Goal: Information Seeking & Learning: Learn about a topic

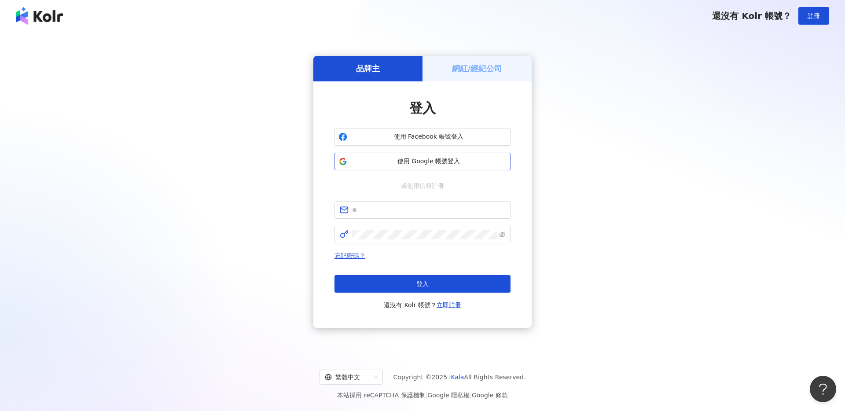
click at [433, 161] on span "使用 Google 帳號登入" at bounding box center [429, 161] width 156 height 9
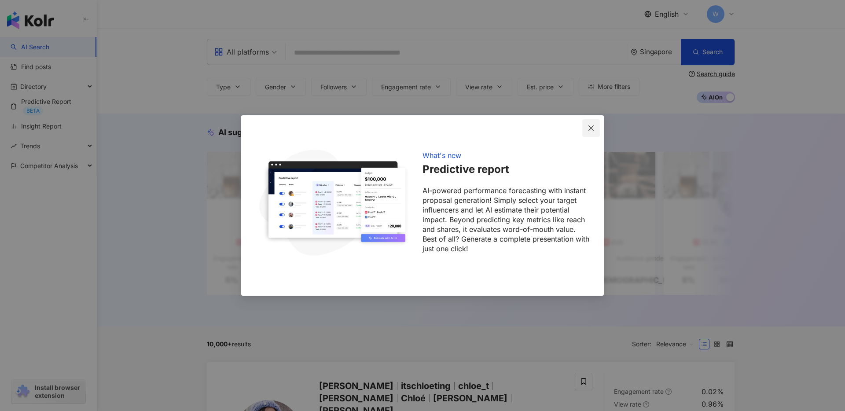
click at [595, 121] on button "Close" at bounding box center [591, 128] width 18 height 18
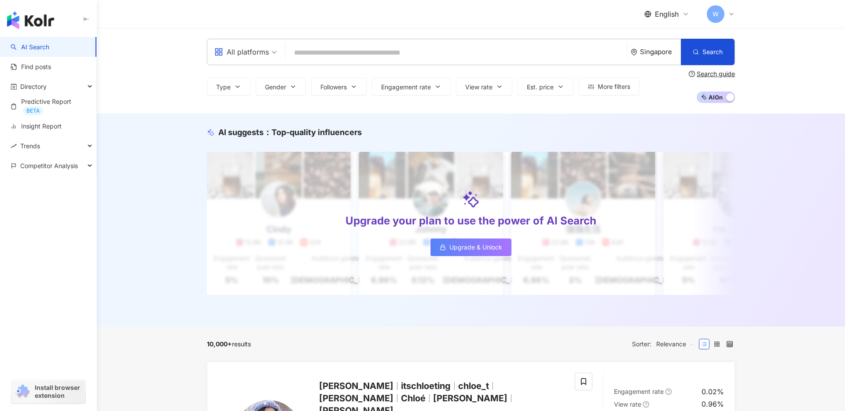
click at [512, 50] on input "search" at bounding box center [456, 52] width 334 height 17
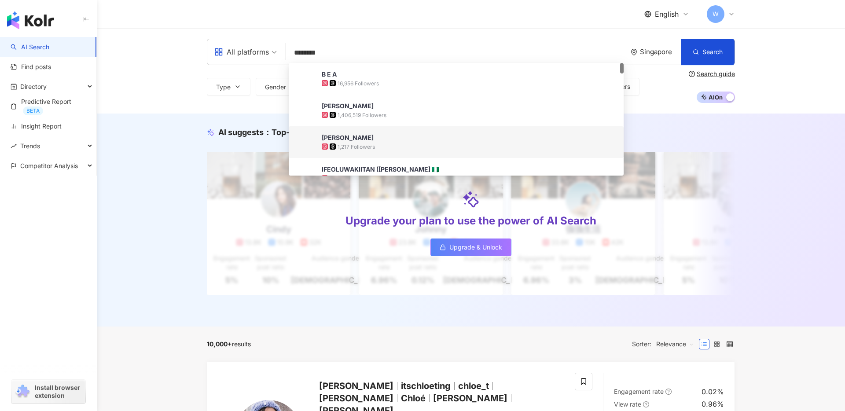
paste input "*******"
type input "**********"
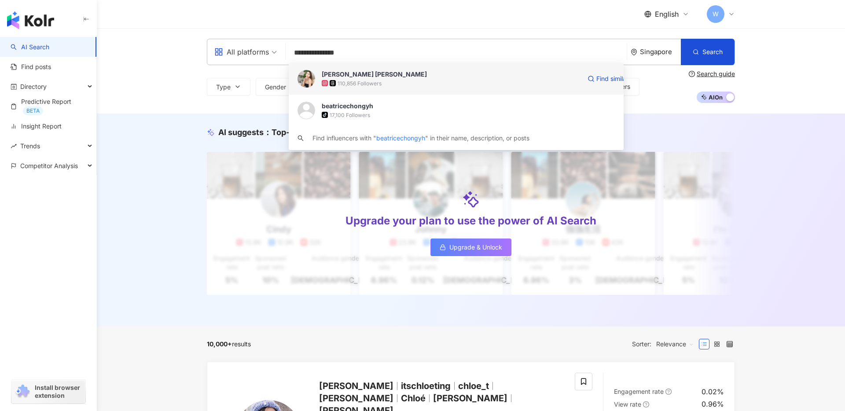
click at [414, 77] on span "[PERSON_NAME] [PERSON_NAME]" at bounding box center [451, 74] width 259 height 9
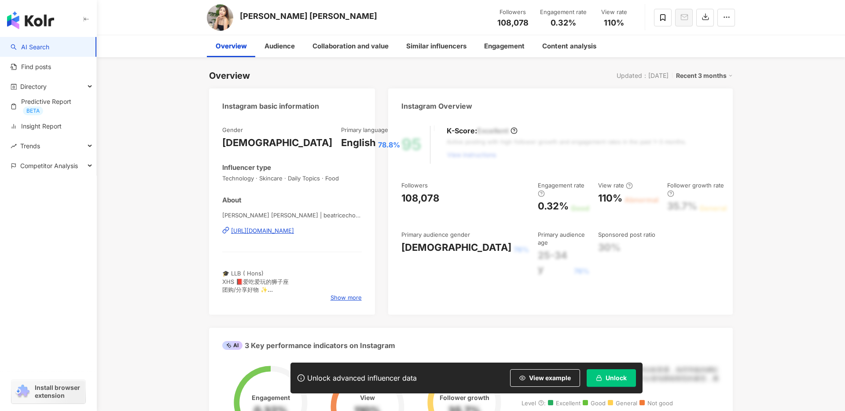
scroll to position [51, 0]
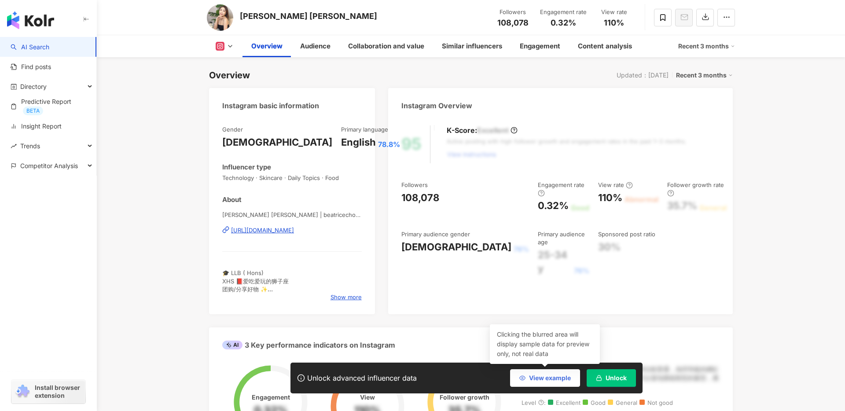
click at [536, 374] on span "View example" at bounding box center [550, 377] width 42 height 7
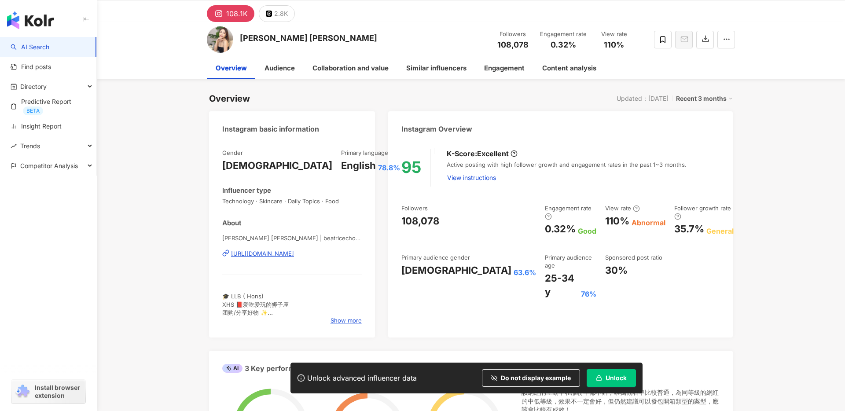
scroll to position [0, 0]
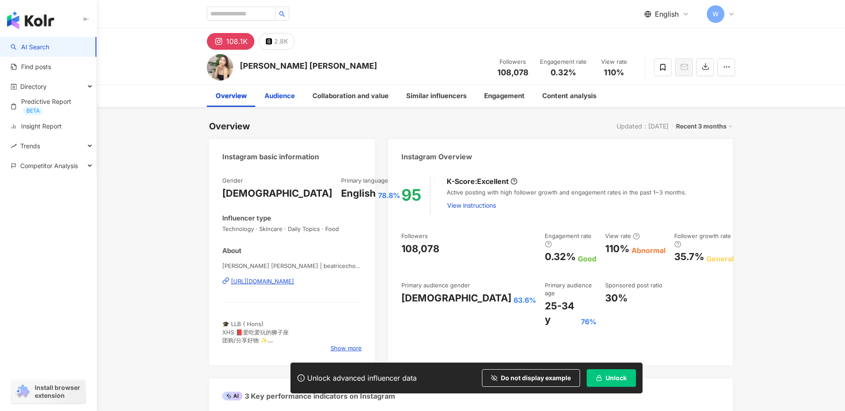
click at [287, 97] on div "Audience" at bounding box center [279, 96] width 30 height 11
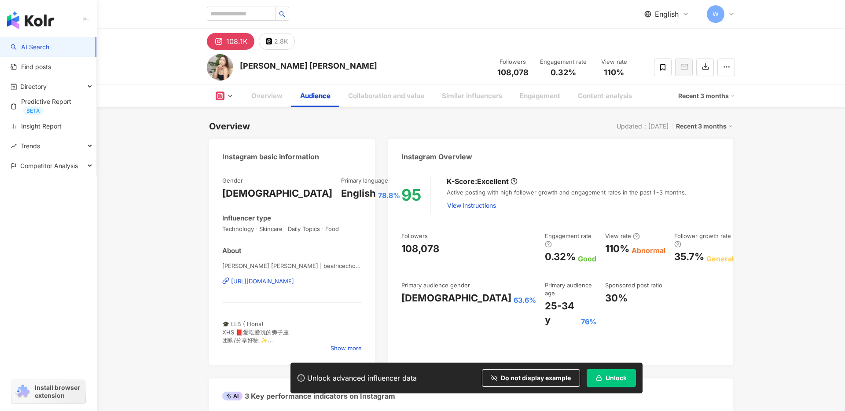
scroll to position [768, 0]
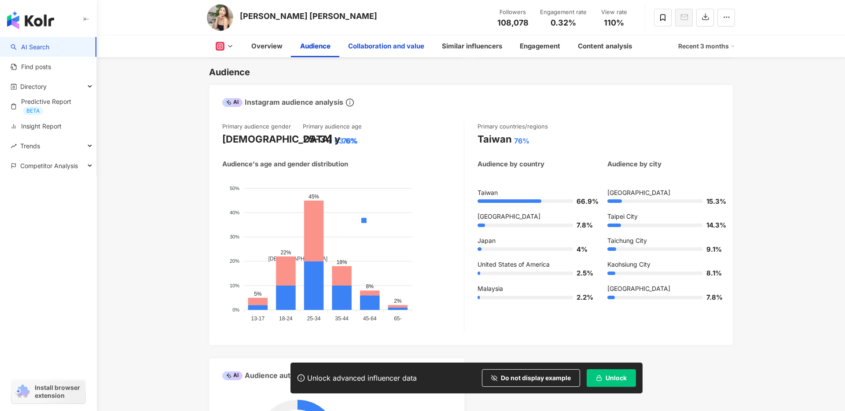
click at [399, 50] on div "Collaboration and value" at bounding box center [386, 46] width 76 height 11
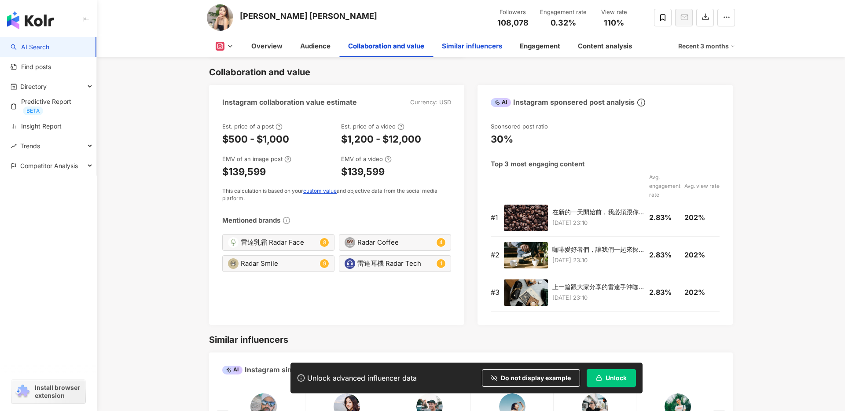
click at [471, 52] on div "Similar influencers" at bounding box center [472, 46] width 78 height 22
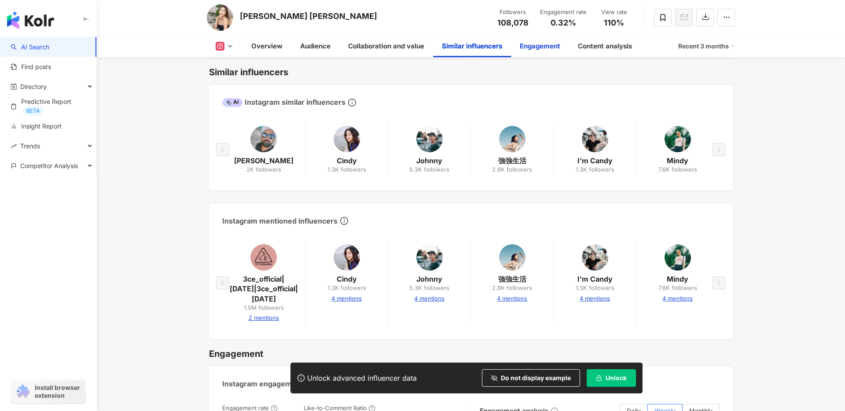
click at [548, 56] on div "Engagement" at bounding box center [540, 46] width 58 height 22
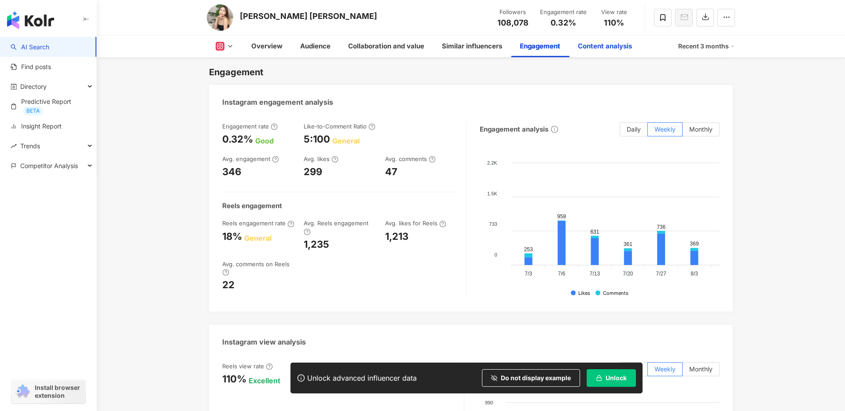
click at [600, 52] on div "Content analysis" at bounding box center [605, 46] width 72 height 22
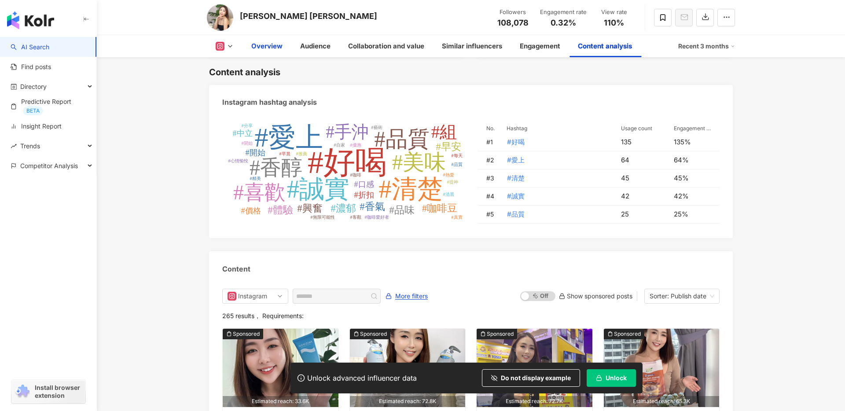
click at [265, 48] on div "Overview" at bounding box center [266, 46] width 31 height 11
